Goal: Information Seeking & Learning: Learn about a topic

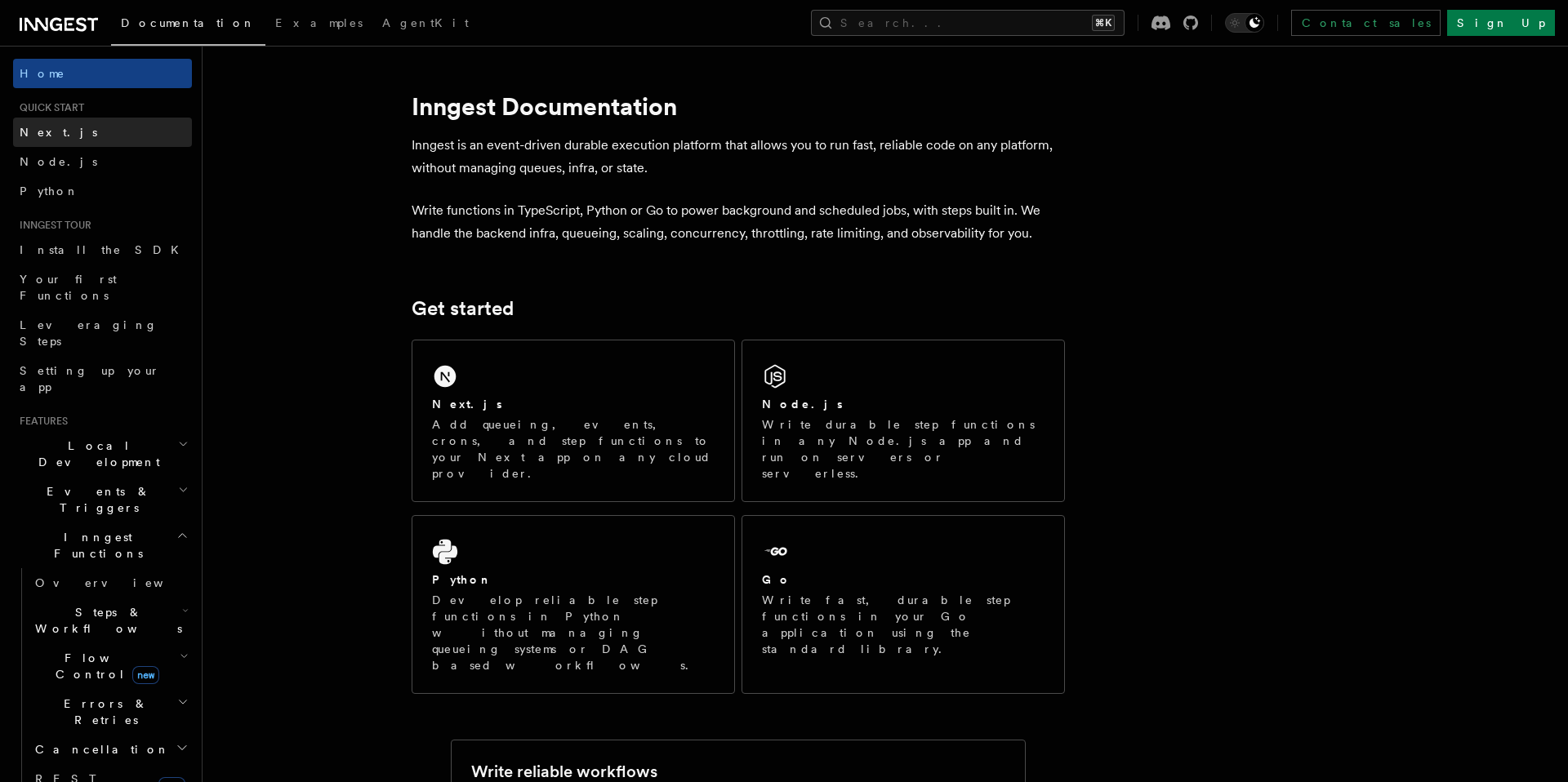
click at [68, 129] on link "Next.js" at bounding box center [102, 132] width 179 height 30
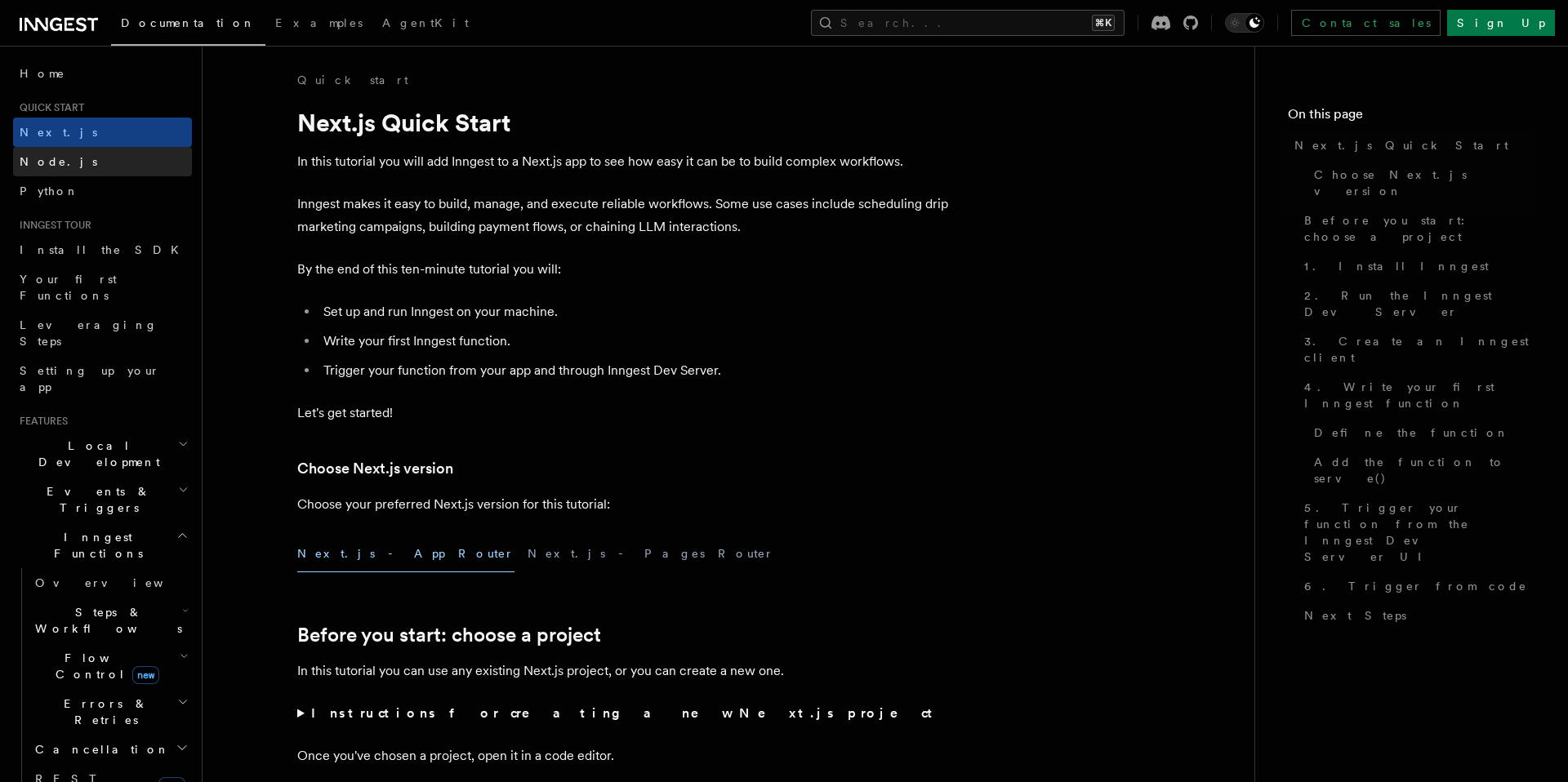
click at [68, 156] on link "Node.js" at bounding box center [102, 162] width 179 height 30
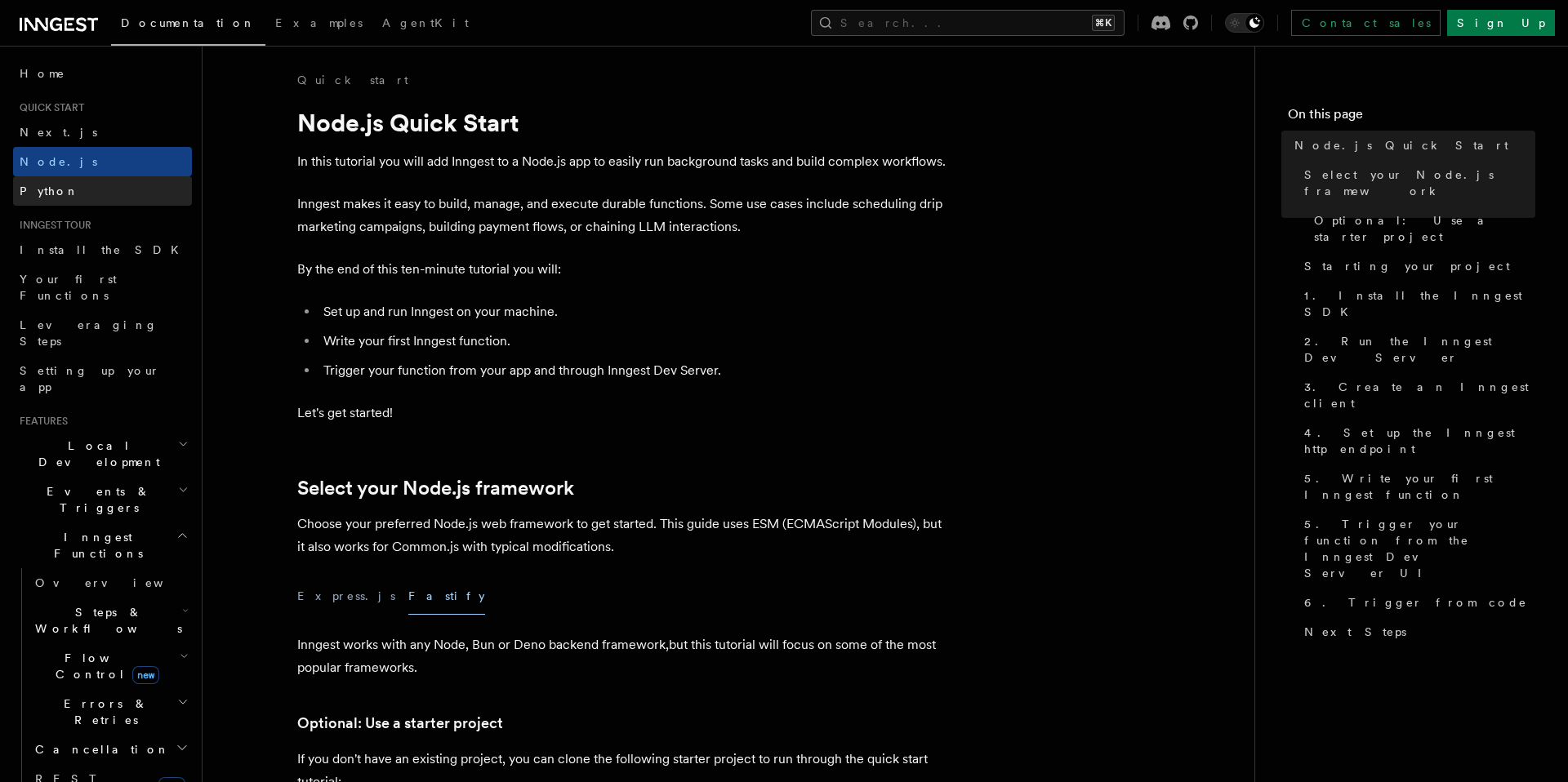
click at [68, 191] on link "Python" at bounding box center [102, 192] width 179 height 30
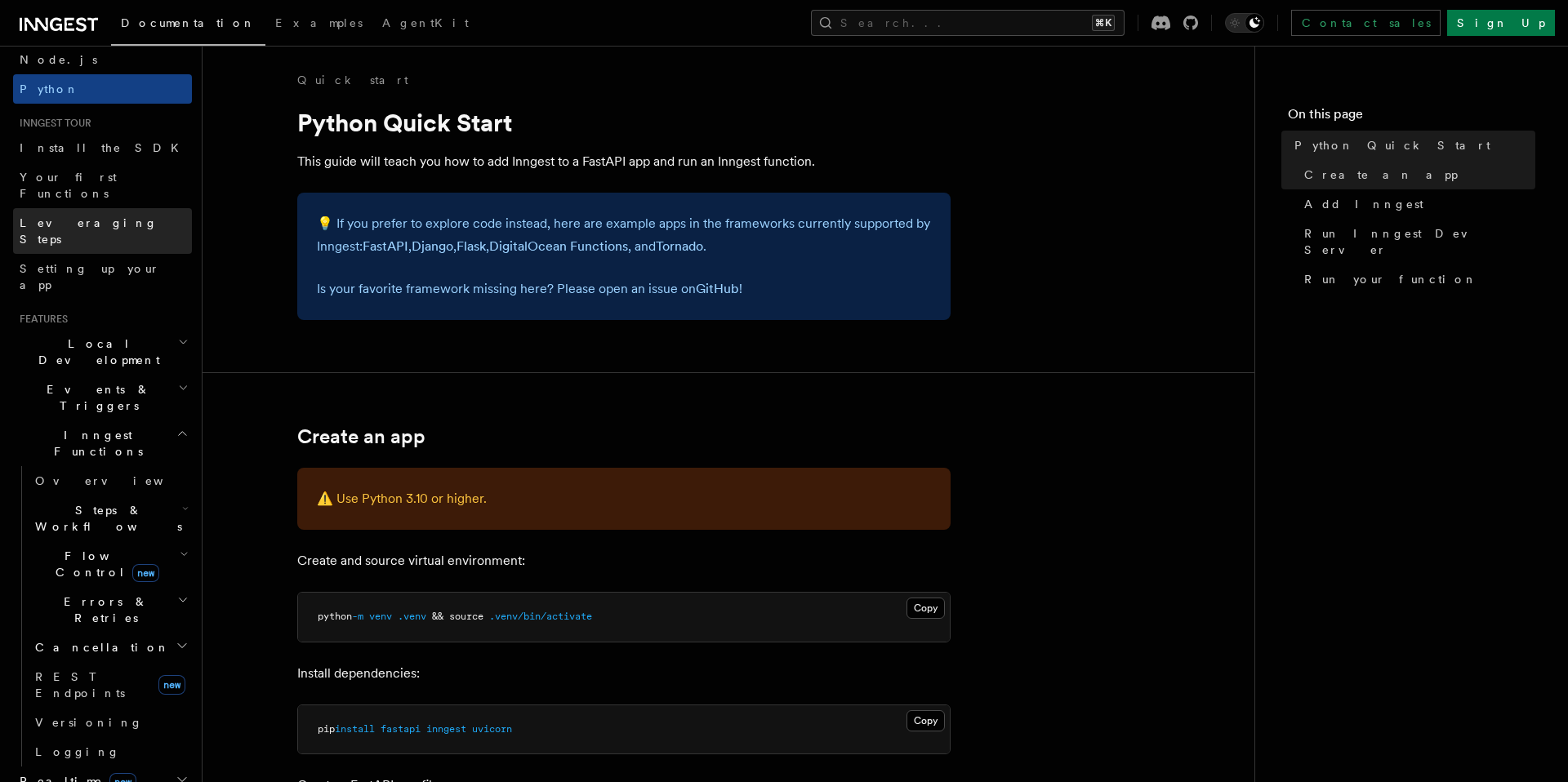
scroll to position [114, 0]
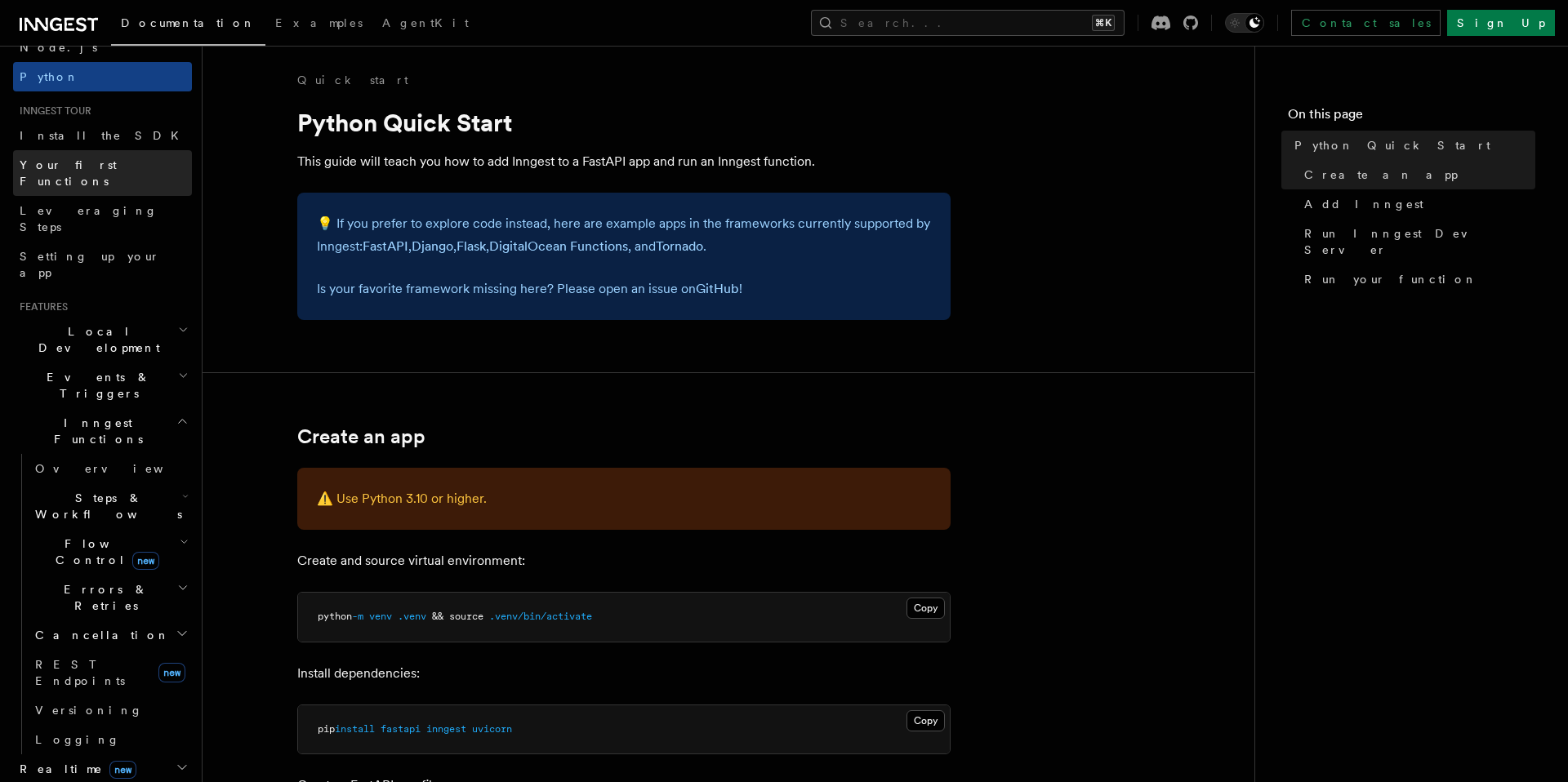
click at [101, 170] on span "Your first Functions" at bounding box center [69, 173] width 98 height 30
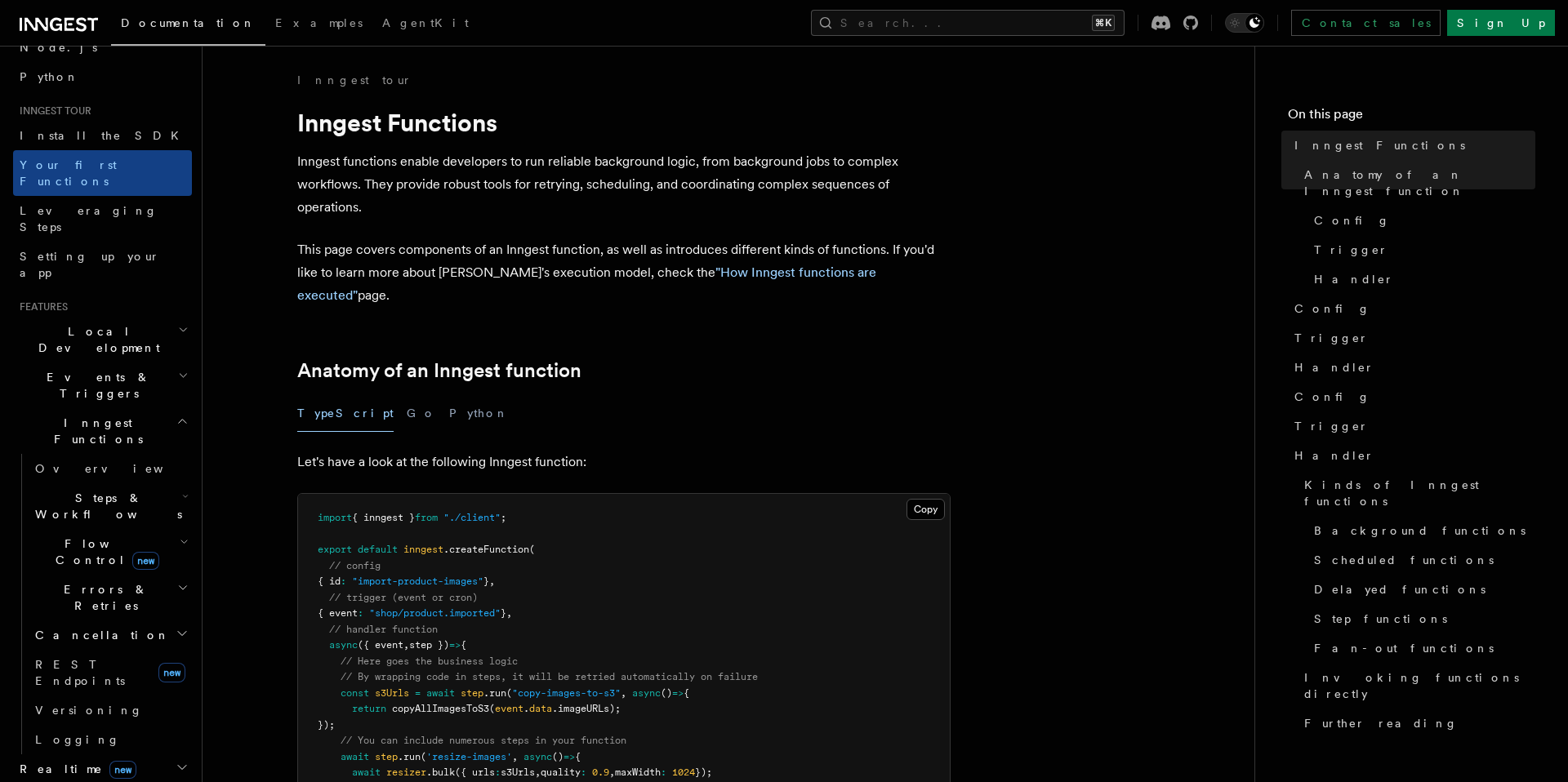
click at [88, 118] on li "Inngest tour Install the SDK Your first Functions Leveraging Steps Setting up y…" at bounding box center [102, 196] width 179 height 183
click at [86, 130] on span "Install the SDK" at bounding box center [105, 135] width 169 height 13
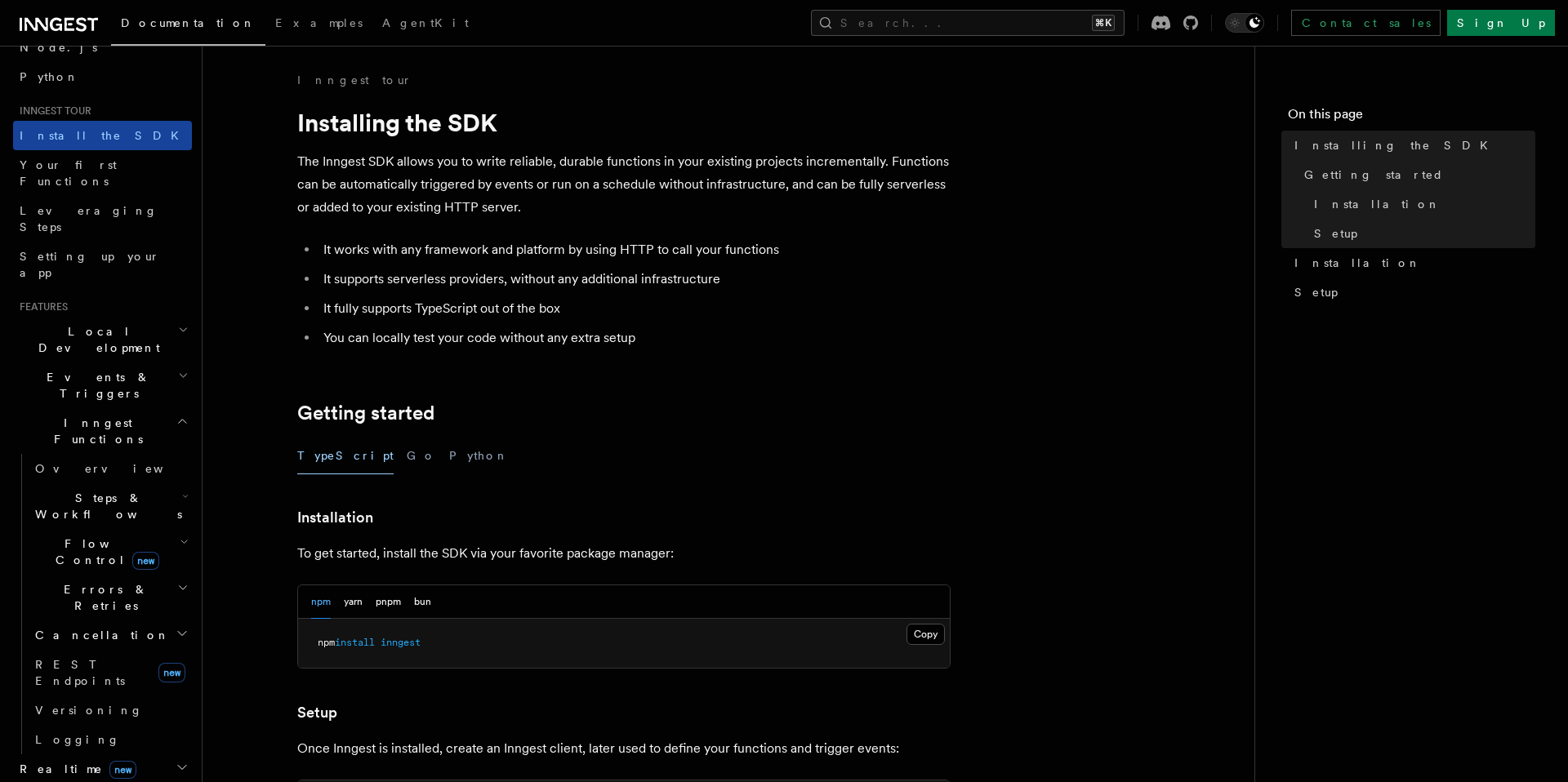
click at [87, 143] on span "Install the SDK" at bounding box center [105, 135] width 169 height 17
click at [87, 158] on span "Your first Functions" at bounding box center [69, 173] width 98 height 30
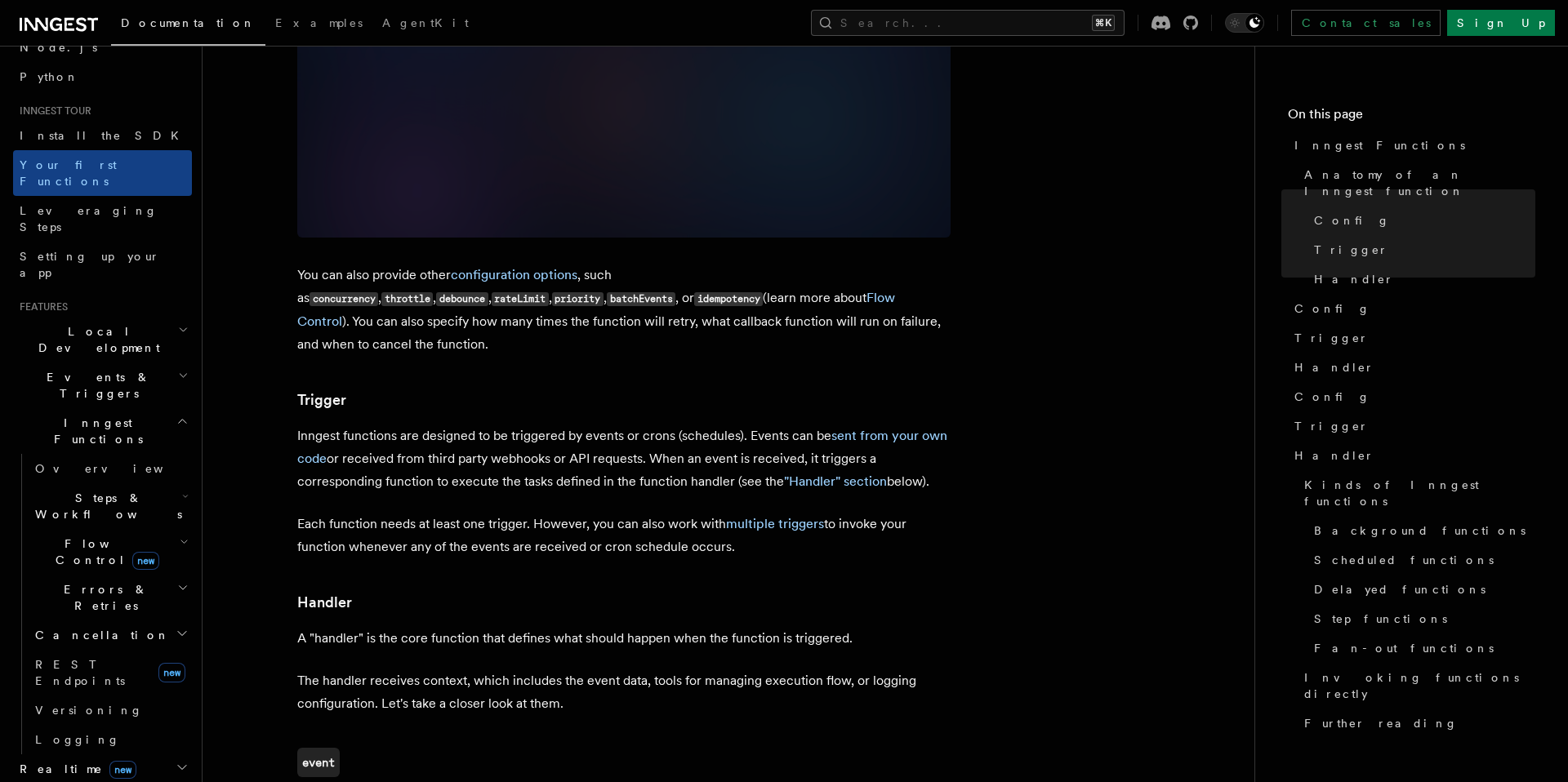
scroll to position [1370, 0]
